Goal: Information Seeking & Learning: Compare options

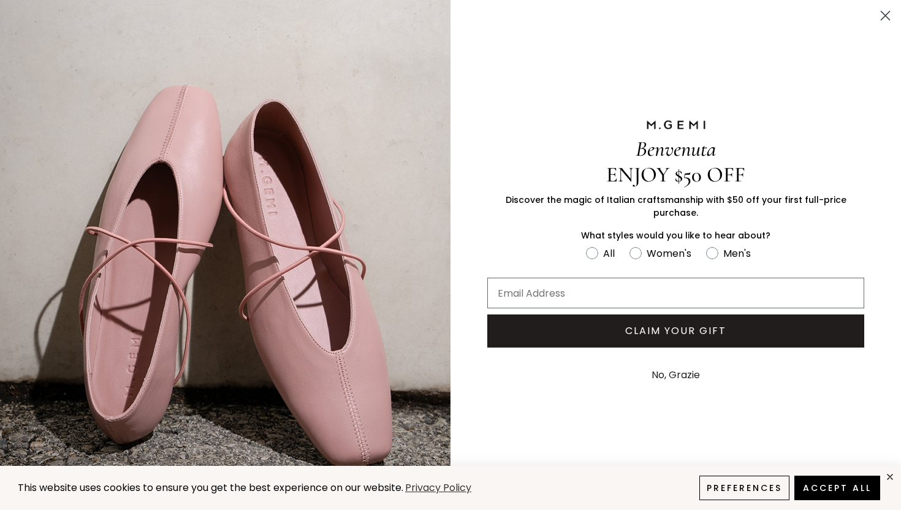
click at [890, 18] on circle "Close dialog" at bounding box center [886, 16] width 20 height 20
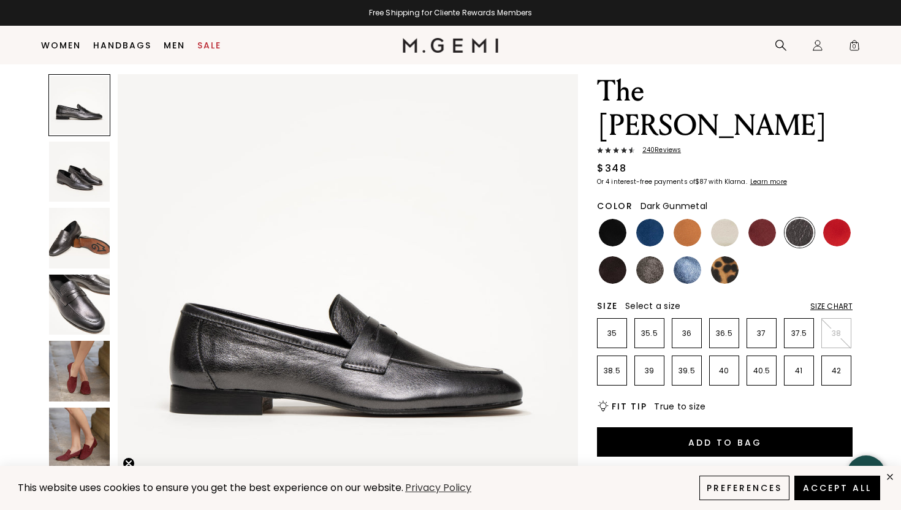
scroll to position [37, 0]
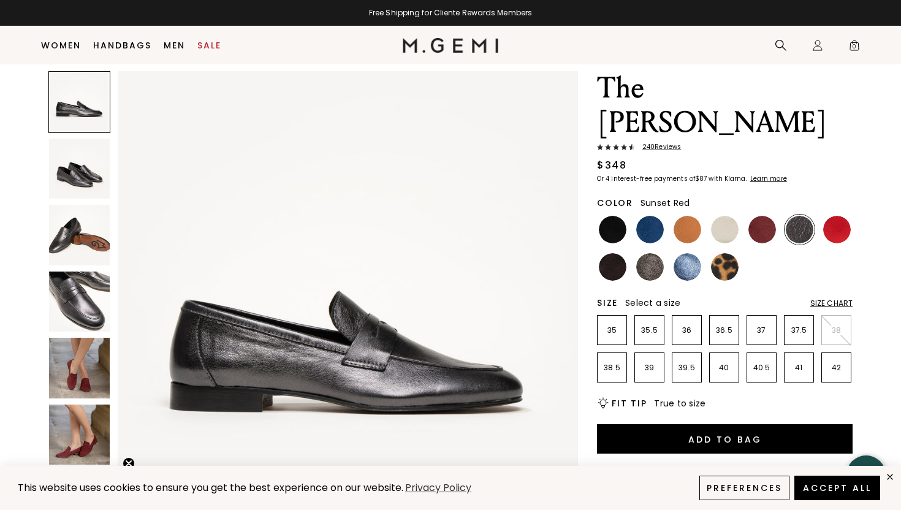
click at [837, 216] on img at bounding box center [838, 230] width 28 height 28
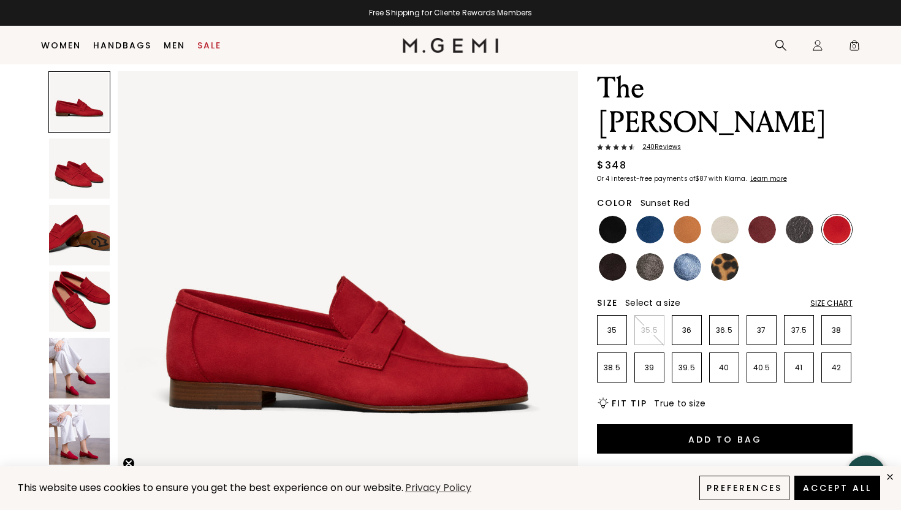
click at [74, 192] on img at bounding box center [79, 169] width 61 height 61
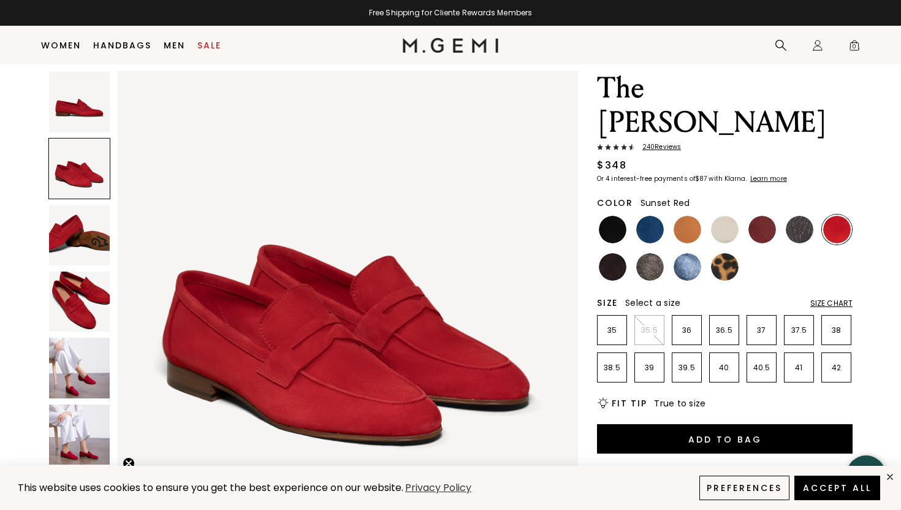
click at [67, 224] on img at bounding box center [79, 235] width 61 height 61
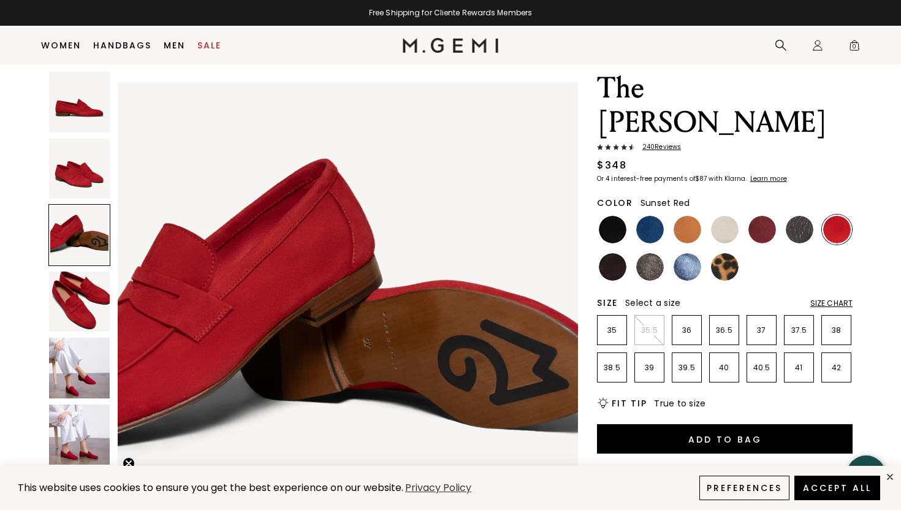
scroll to position [946, 0]
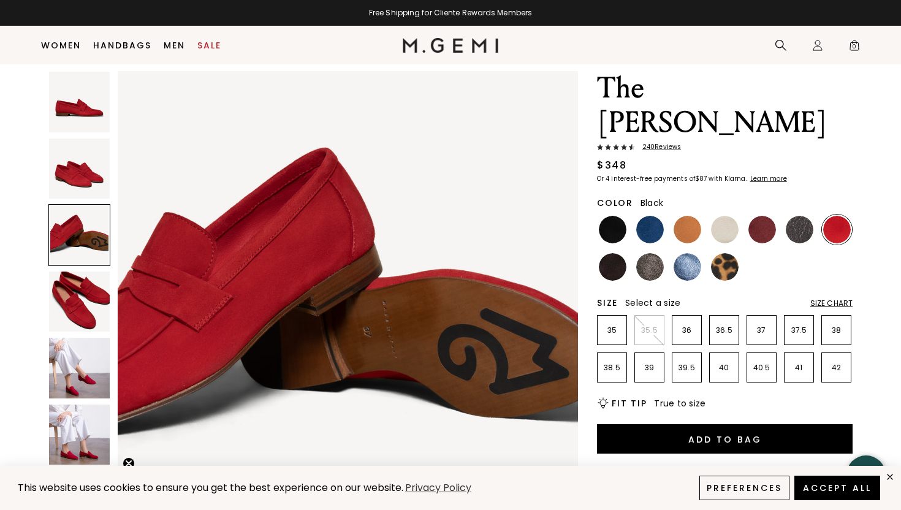
click at [611, 216] on img at bounding box center [613, 230] width 28 height 28
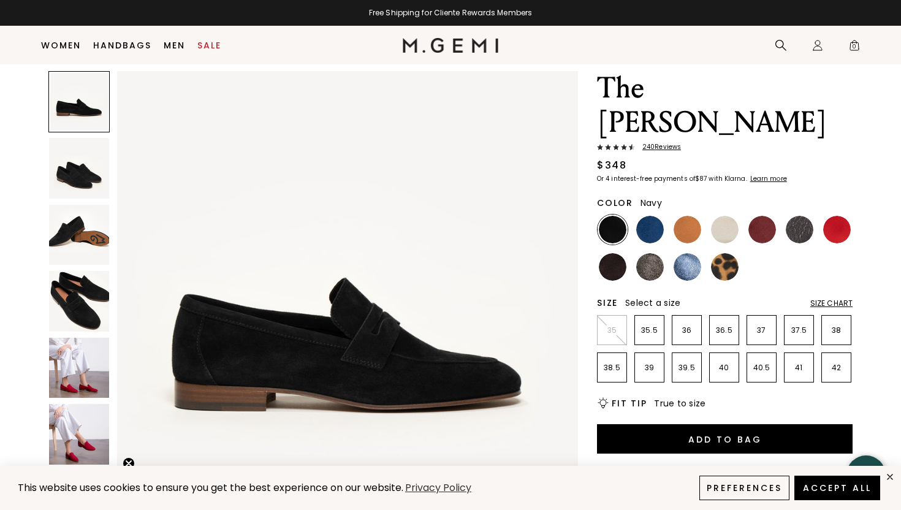
click at [659, 216] on img at bounding box center [651, 230] width 28 height 28
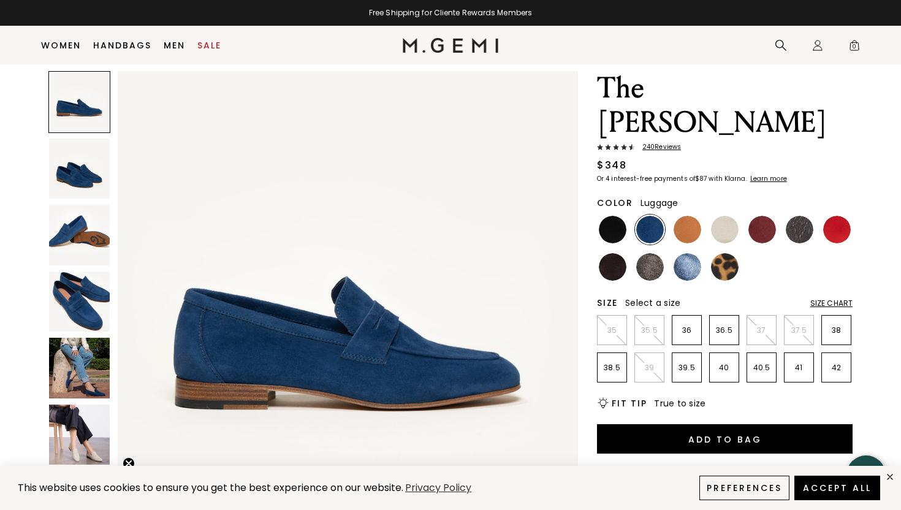
click at [677, 216] on img at bounding box center [688, 230] width 28 height 28
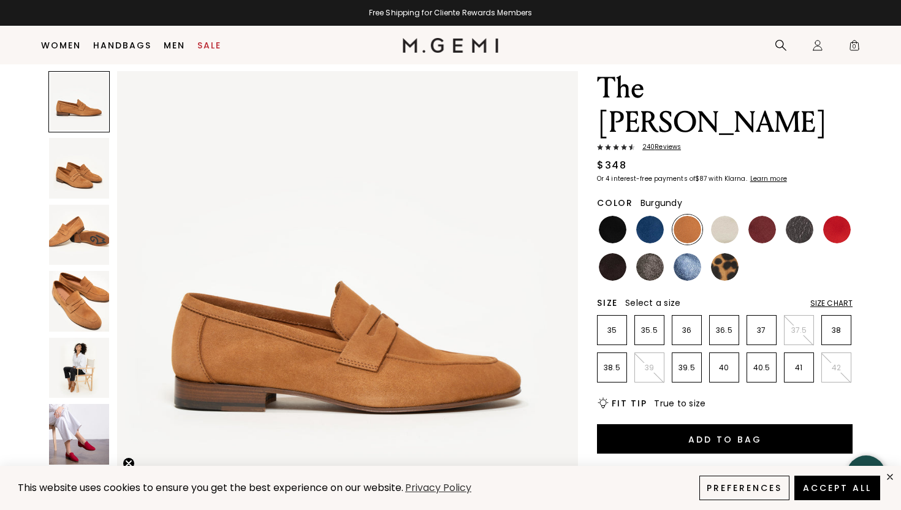
click at [738, 215] on div at bounding box center [725, 230] width 30 height 30
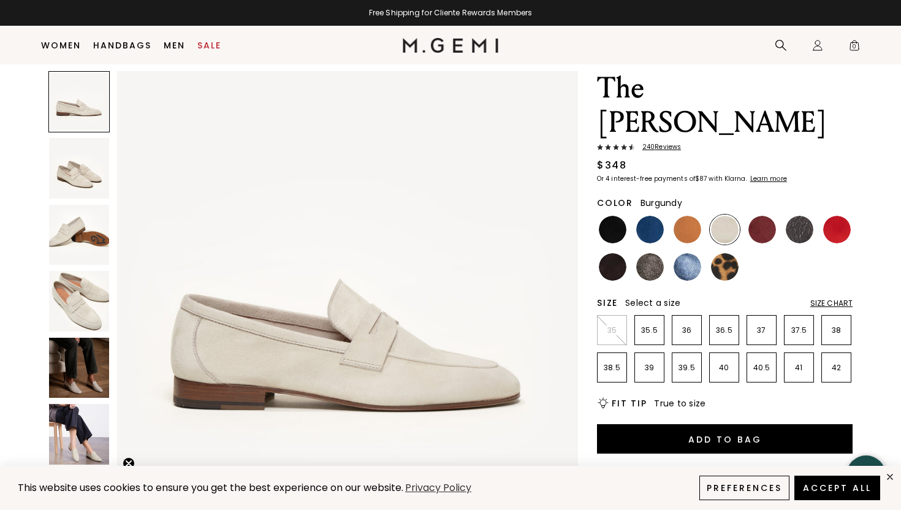
click at [781, 215] on ul at bounding box center [725, 248] width 256 height 67
click at [760, 216] on img at bounding box center [763, 230] width 28 height 28
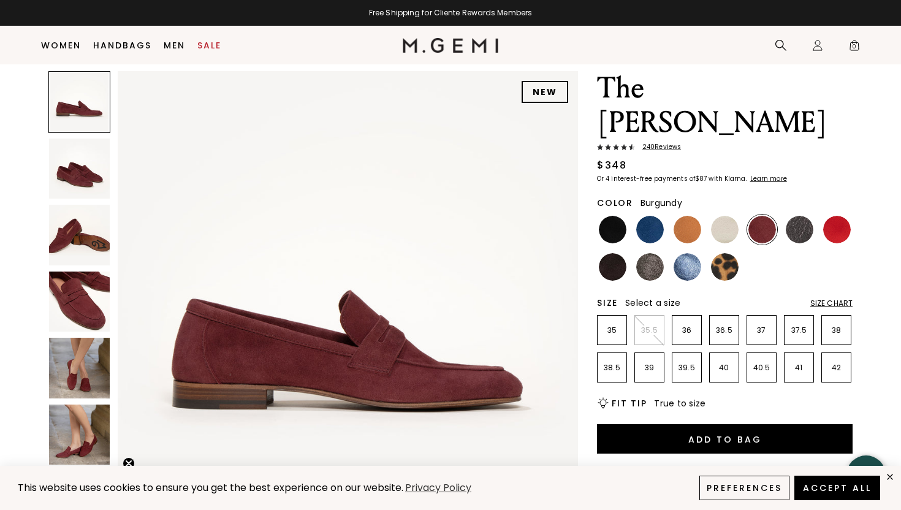
click at [795, 216] on img at bounding box center [800, 230] width 28 height 28
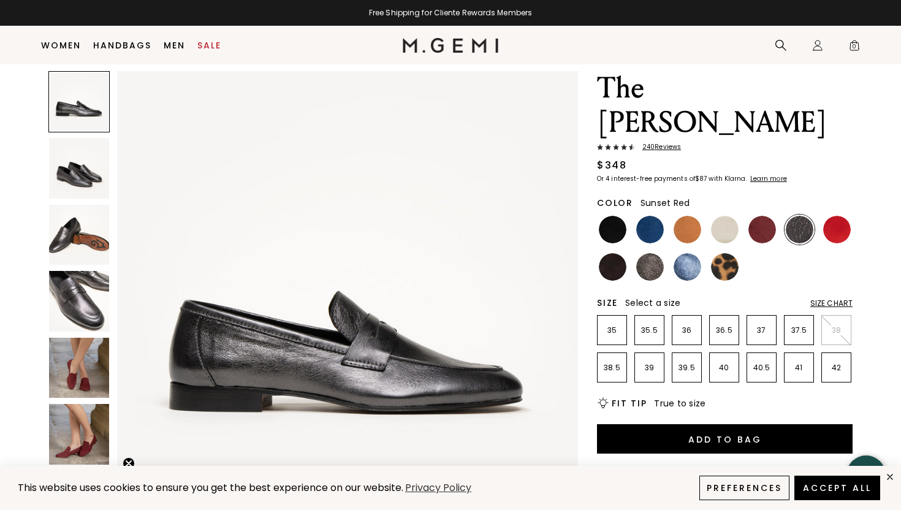
click at [832, 216] on img at bounding box center [838, 230] width 28 height 28
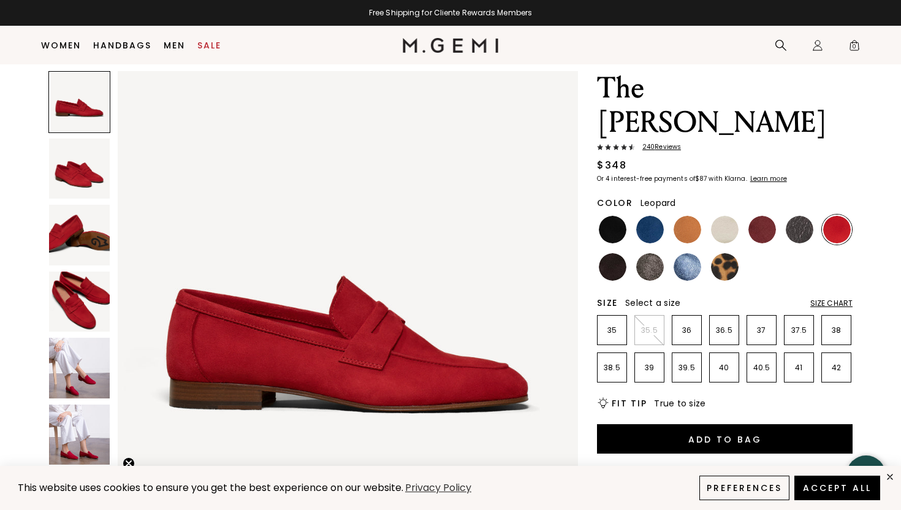
click at [723, 253] on img at bounding box center [725, 267] width 28 height 28
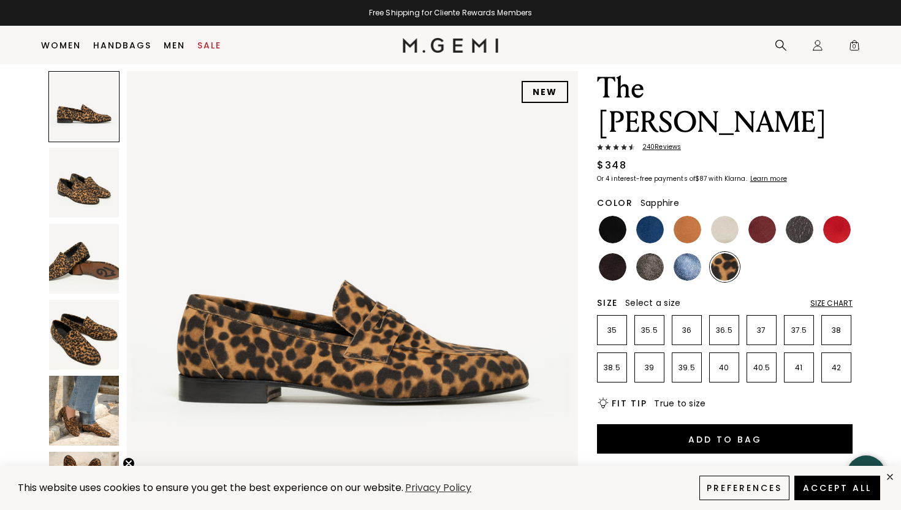
click at [698, 253] on img at bounding box center [688, 267] width 28 height 28
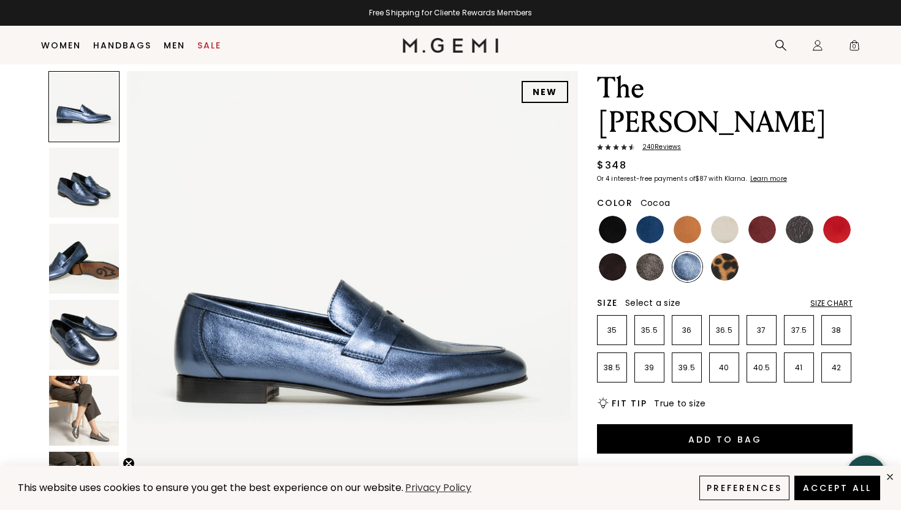
click at [643, 253] on img at bounding box center [651, 267] width 28 height 28
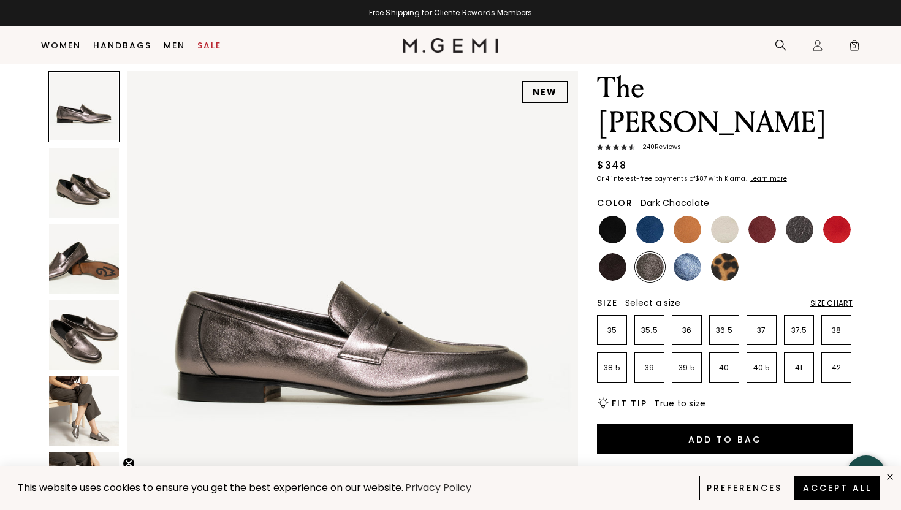
click at [608, 253] on img at bounding box center [613, 267] width 28 height 28
